Goal: Information Seeking & Learning: Learn about a topic

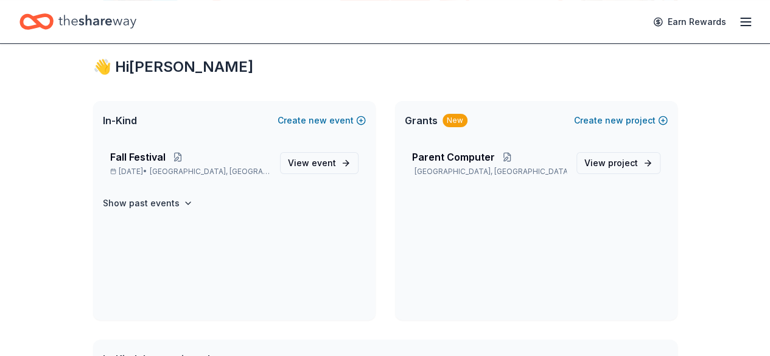
scroll to position [213, 0]
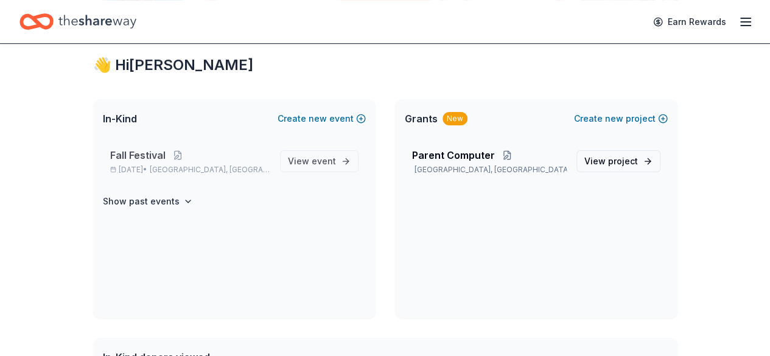
click at [136, 149] on span "Fall Festival" at bounding box center [137, 155] width 55 height 15
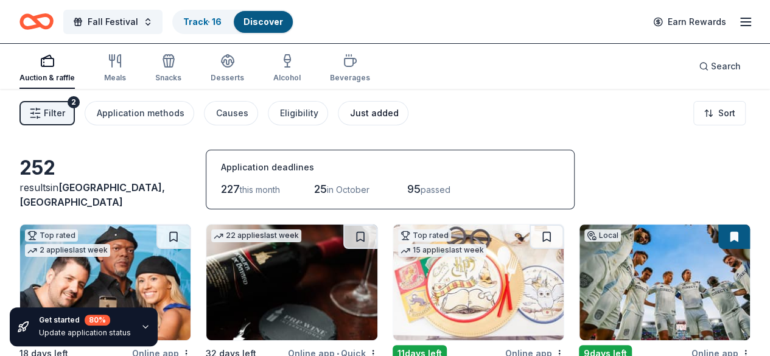
click at [365, 106] on div "Just added" at bounding box center [374, 113] width 49 height 15
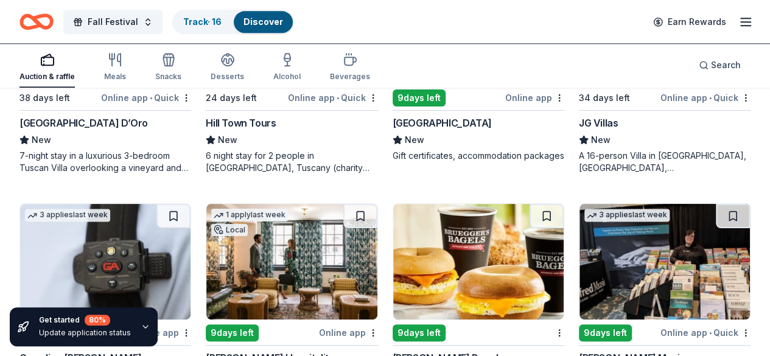
scroll to position [801, 0]
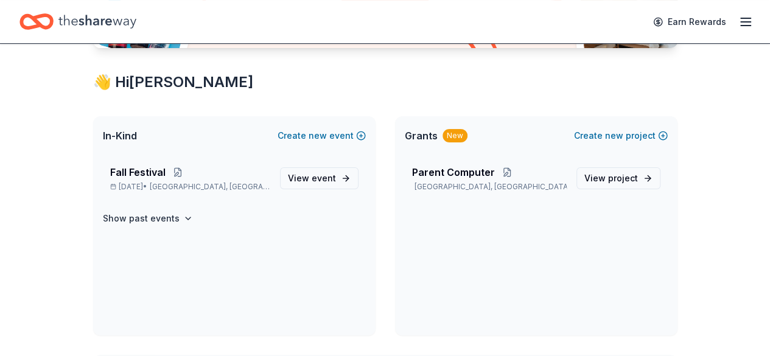
scroll to position [199, 0]
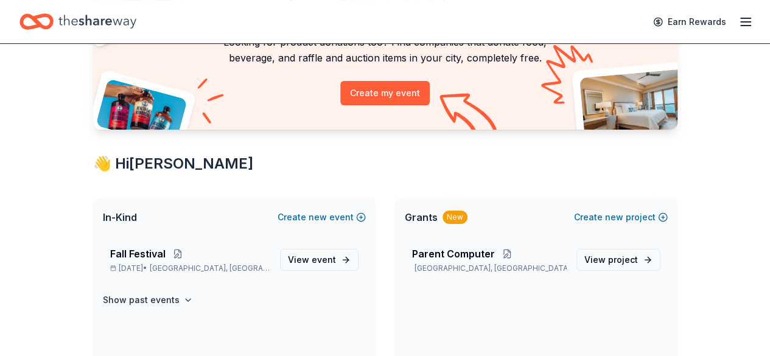
scroll to position [127, 0]
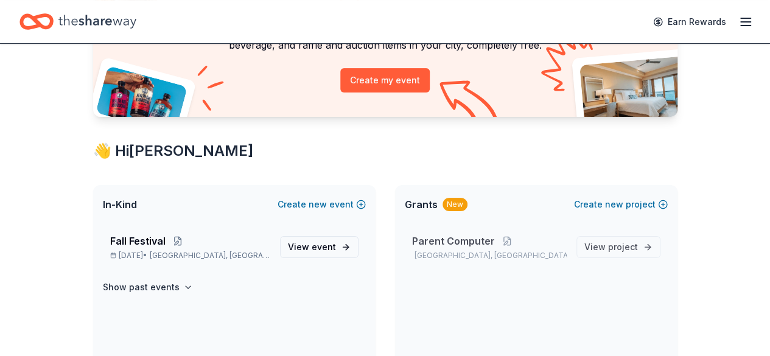
click at [450, 238] on span "Parent Computer" at bounding box center [453, 241] width 83 height 15
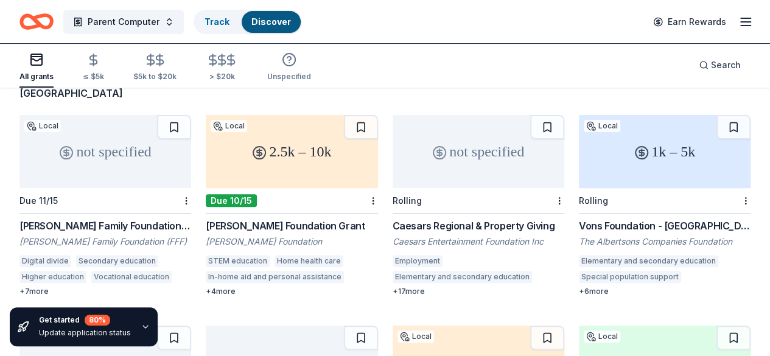
scroll to position [103, 0]
click at [60, 218] on div "Farrell Family Foundation Grants" at bounding box center [105, 225] width 172 height 15
click at [579, 218] on div "Vons Foundation - Southern California" at bounding box center [665, 225] width 172 height 15
click at [717, 114] on button at bounding box center [734, 126] width 34 height 24
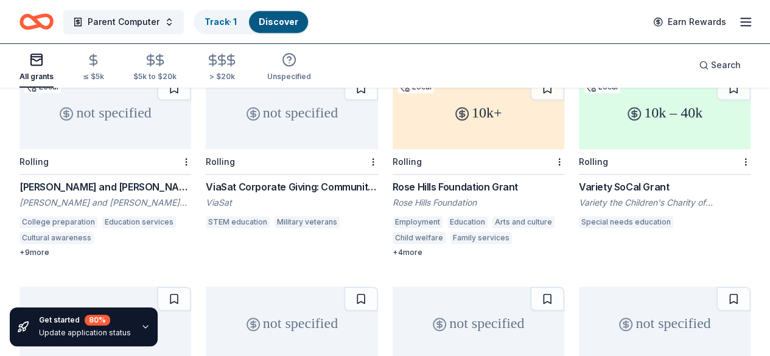
scroll to position [289, 0]
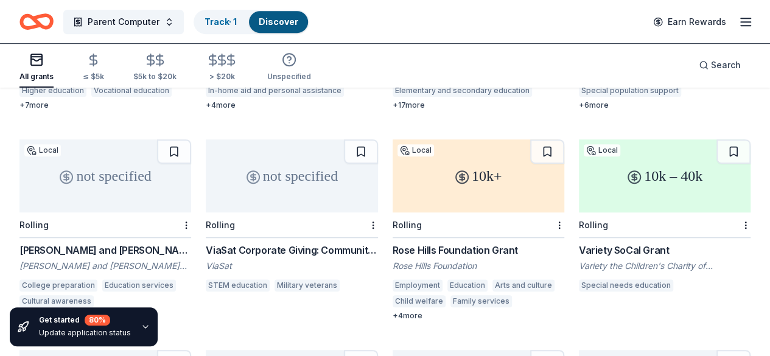
click at [627, 170] on icon at bounding box center [634, 177] width 15 height 15
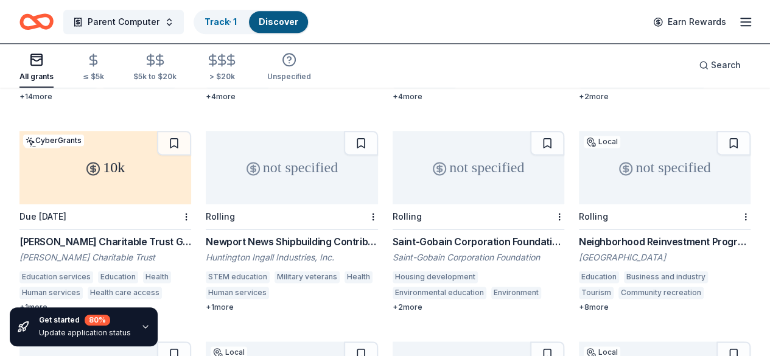
scroll to position [720, 0]
click at [378, 341] on button at bounding box center [361, 353] width 34 height 24
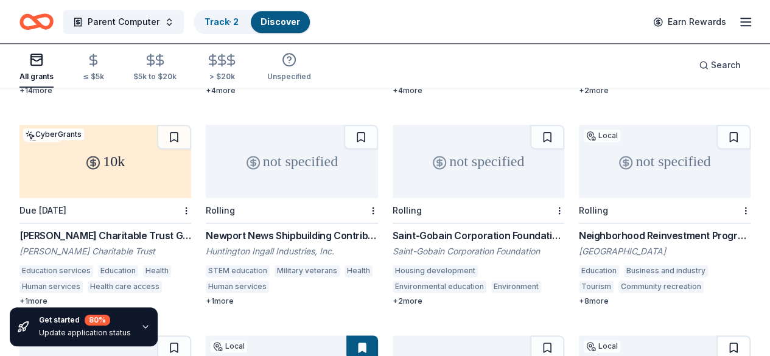
scroll to position [724, 0]
click at [721, 336] on button at bounding box center [734, 348] width 34 height 24
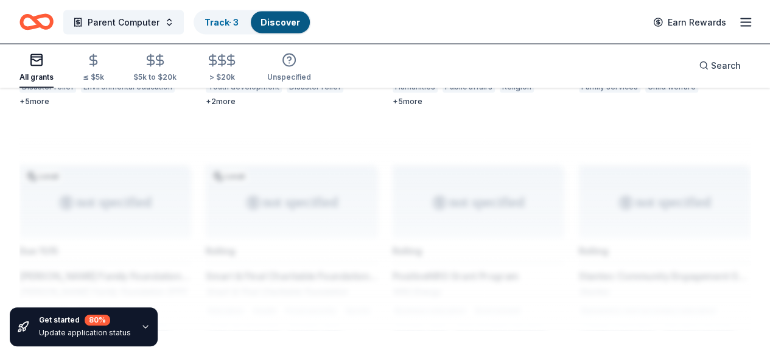
scroll to position [1137, 0]
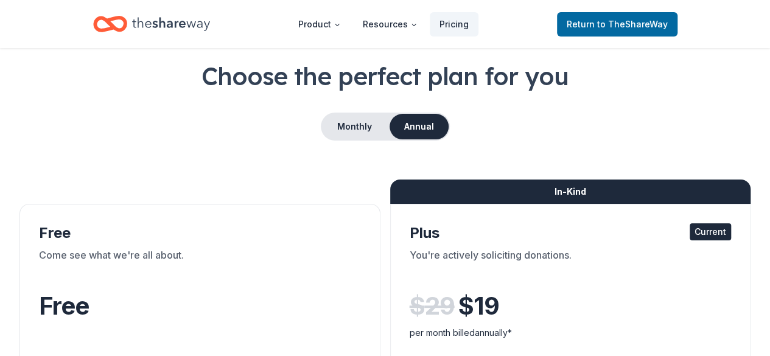
scroll to position [58, 0]
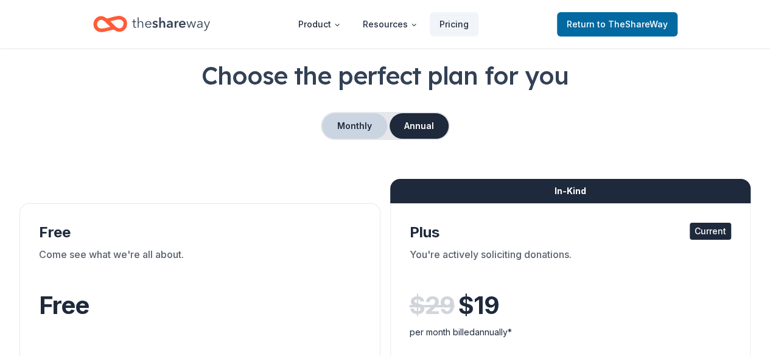
click at [365, 128] on button "Monthly" at bounding box center [354, 126] width 65 height 26
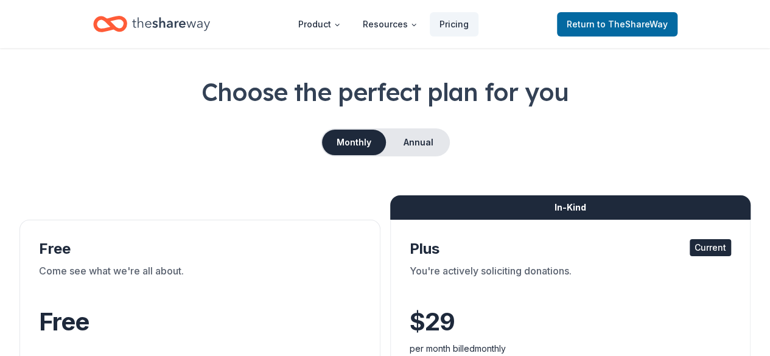
scroll to position [0, 0]
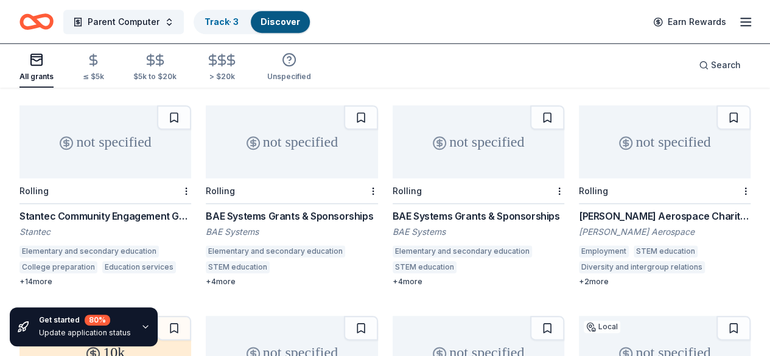
scroll to position [534, 0]
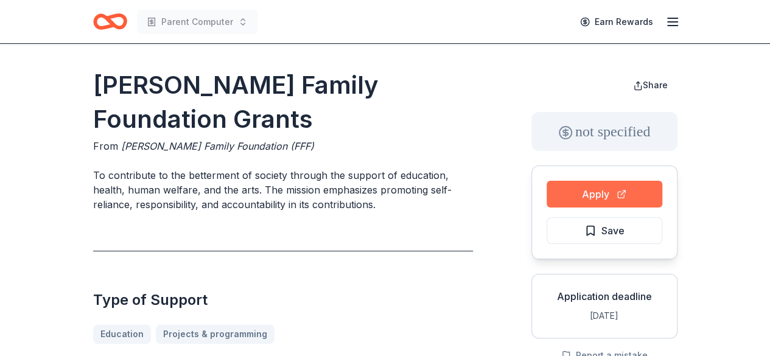
click at [572, 192] on button "Apply" at bounding box center [605, 194] width 116 height 27
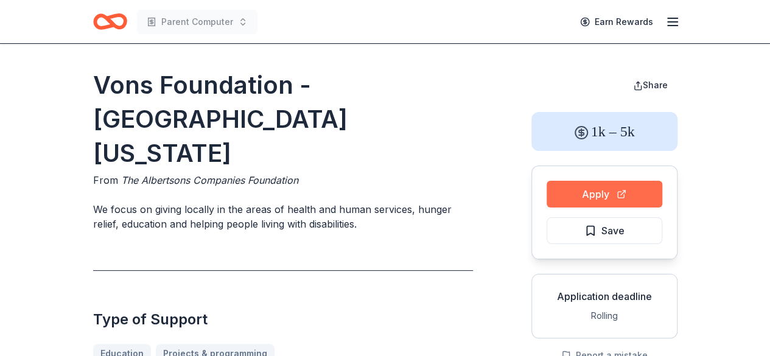
click at [629, 187] on button "Apply" at bounding box center [605, 194] width 116 height 27
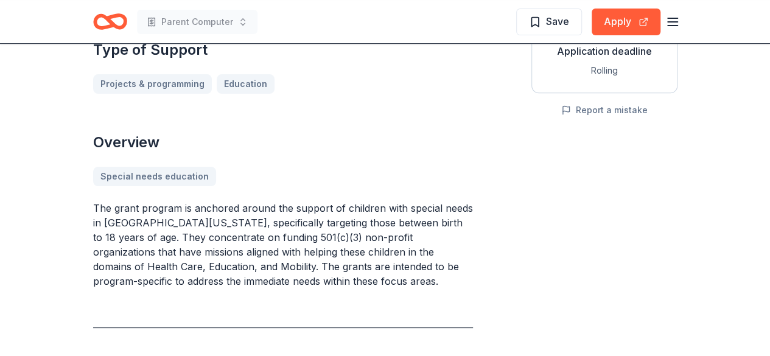
scroll to position [246, 0]
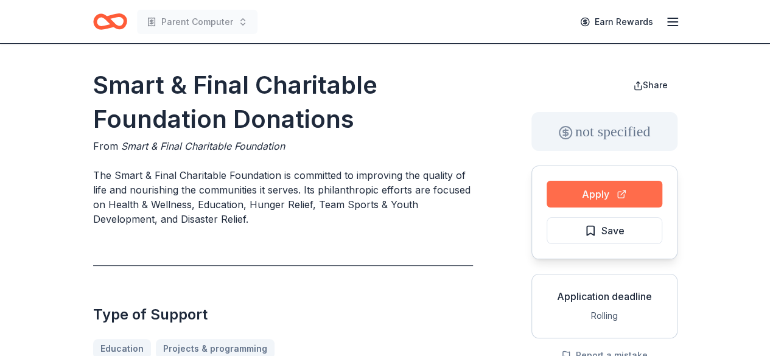
click at [569, 189] on button "Apply" at bounding box center [605, 194] width 116 height 27
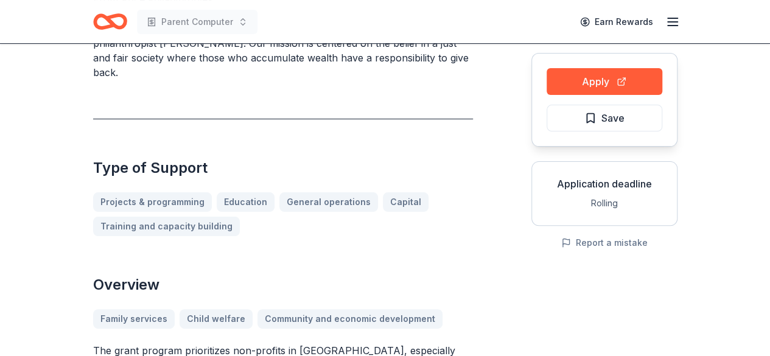
scroll to position [111, 0]
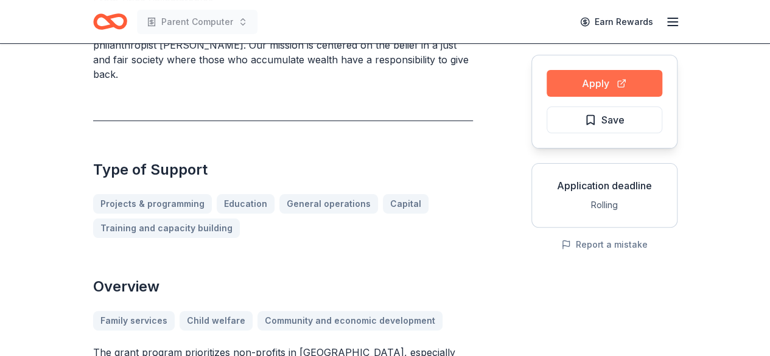
click at [608, 80] on button "Apply" at bounding box center [605, 83] width 116 height 27
